Goal: Find specific page/section: Find specific page/section

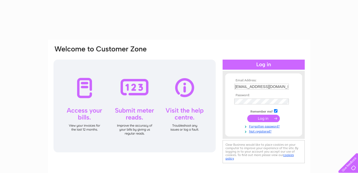
click at [264, 117] on input "submit" at bounding box center [263, 118] width 33 height 7
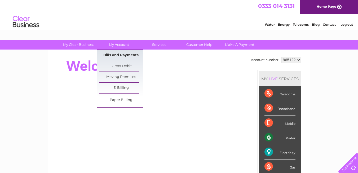
click at [115, 54] on link "Bills and Payments" at bounding box center [121, 55] width 44 height 11
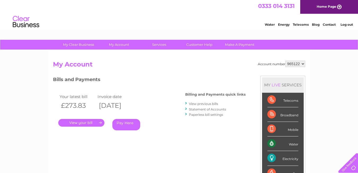
scroll to position [26, 0]
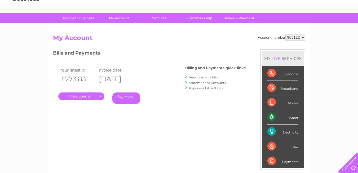
click at [83, 95] on link "." at bounding box center [81, 96] width 46 height 8
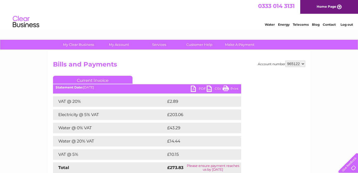
click at [197, 87] on link "PDF" at bounding box center [199, 90] width 16 height 8
